Goal: Task Accomplishment & Management: Manage account settings

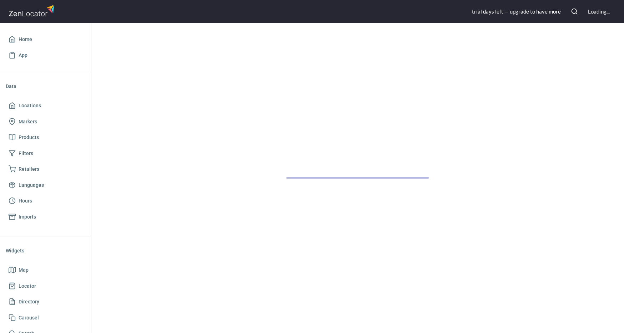
click at [382, 104] on div at bounding box center [357, 178] width 532 height 310
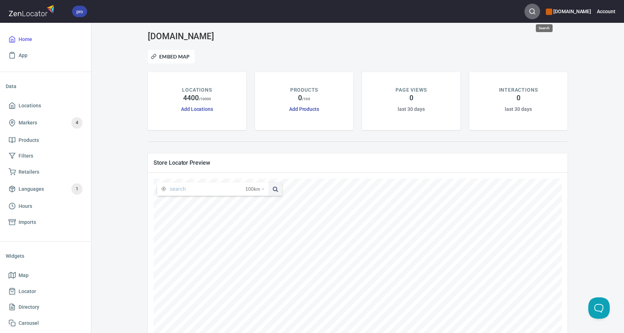
click at [536, 10] on icon "button" at bounding box center [532, 11] width 7 height 7
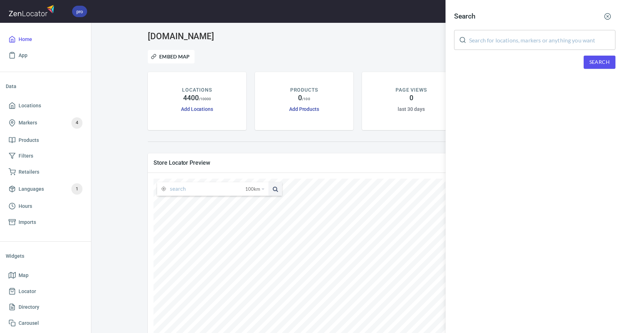
click at [531, 34] on input "text" at bounding box center [542, 40] width 146 height 20
paste input "[PERSON_NAME]"
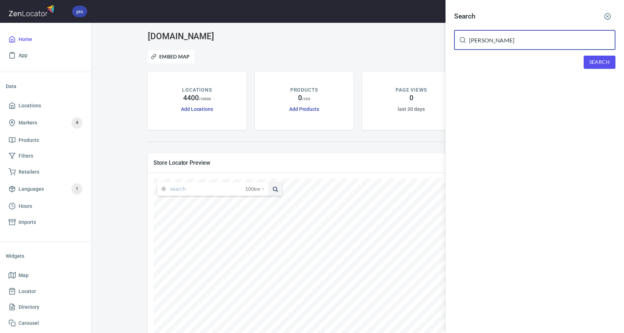
type input "[PERSON_NAME]"
click at [591, 61] on span "Search" at bounding box center [599, 62] width 20 height 9
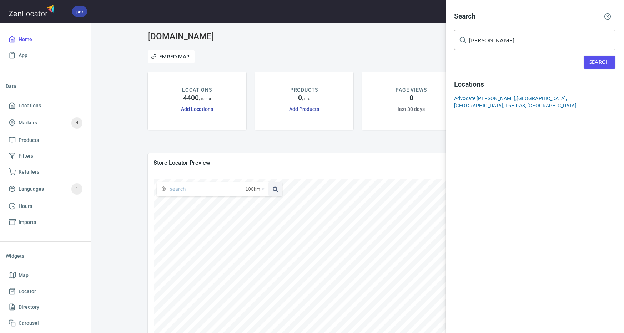
click at [535, 98] on div "Advocate [PERSON_NAME], [GEOGRAPHIC_DATA], [GEOGRAPHIC_DATA], L6H 0A8, [GEOGRAP…" at bounding box center [534, 102] width 161 height 14
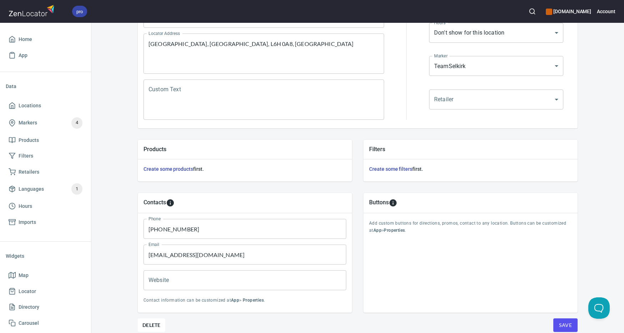
scroll to position [172, 0]
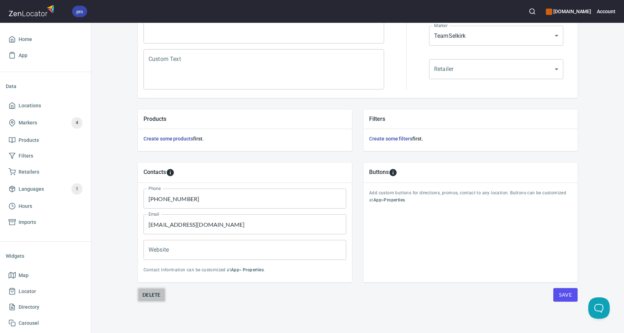
click at [152, 296] on span "Delete" at bounding box center [151, 295] width 18 height 9
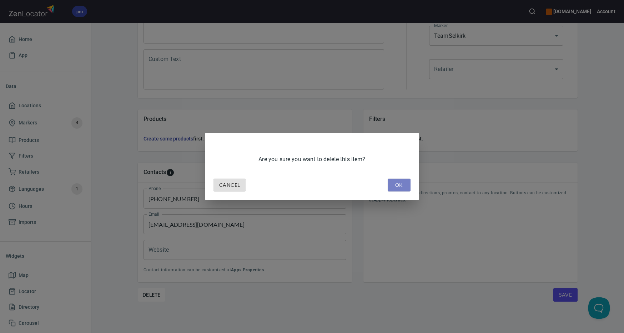
click at [400, 183] on span "OK" at bounding box center [398, 185] width 11 height 9
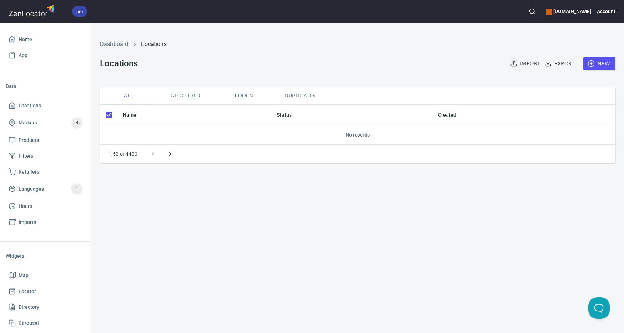
checkbox input "false"
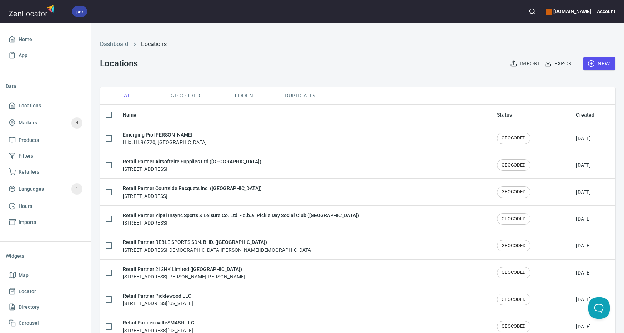
click at [379, 49] on div "Dashboard Locations" at bounding box center [358, 44] width 524 height 17
